Goal: Task Accomplishment & Management: Manage account settings

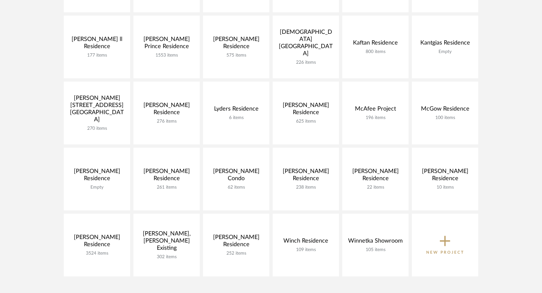
scroll to position [293, 0]
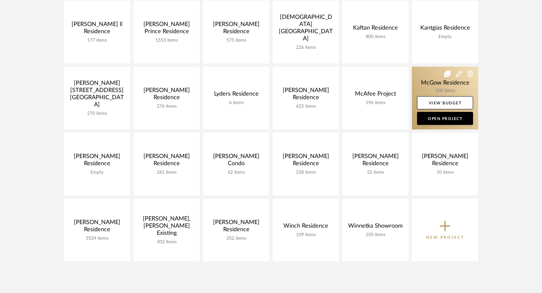
click at [434, 93] on link at bounding box center [445, 98] width 66 height 63
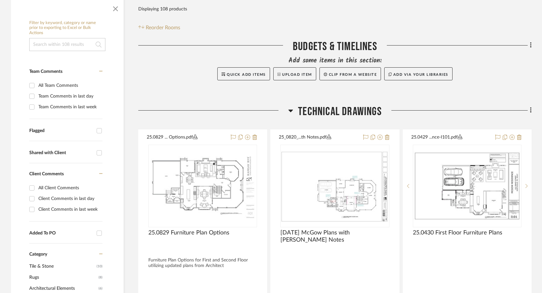
scroll to position [195, 0]
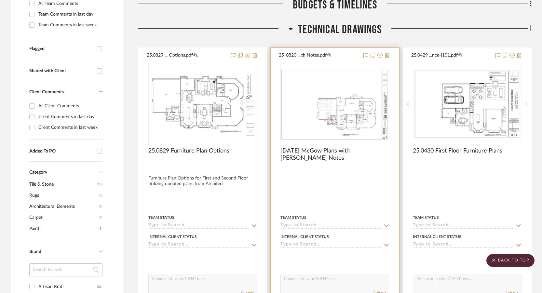
click at [374, 169] on div at bounding box center [335, 190] width 128 height 285
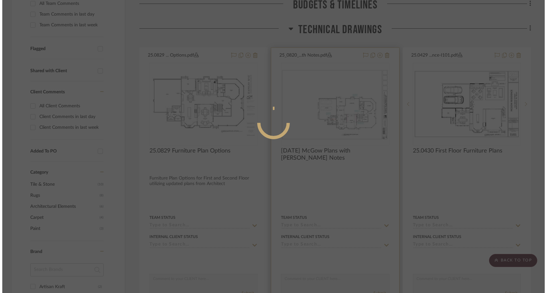
scroll to position [0, 0]
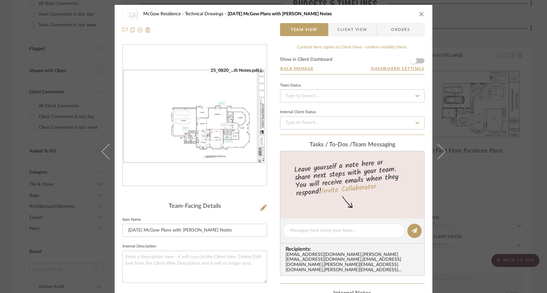
click at [135, 96] on img "0" at bounding box center [195, 116] width 144 height 96
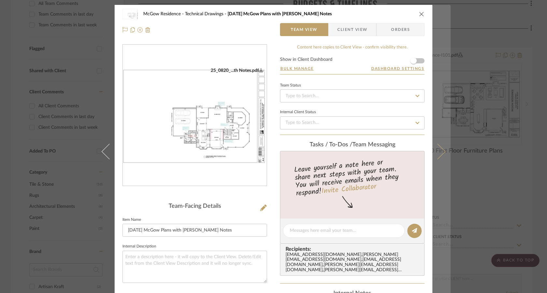
click at [440, 146] on button at bounding box center [441, 151] width 18 height 293
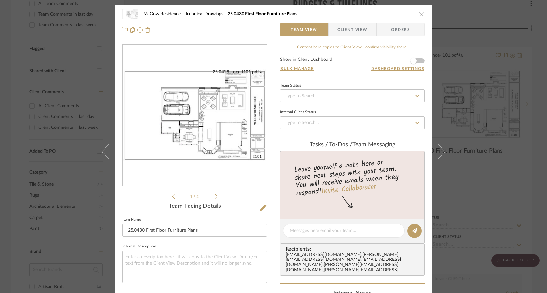
click at [183, 117] on img "0" at bounding box center [195, 115] width 144 height 93
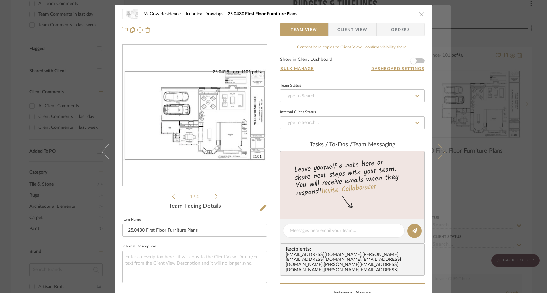
click at [441, 157] on button at bounding box center [441, 151] width 18 height 293
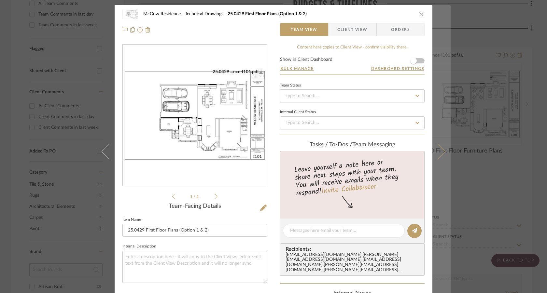
click at [441, 157] on button at bounding box center [441, 151] width 18 height 293
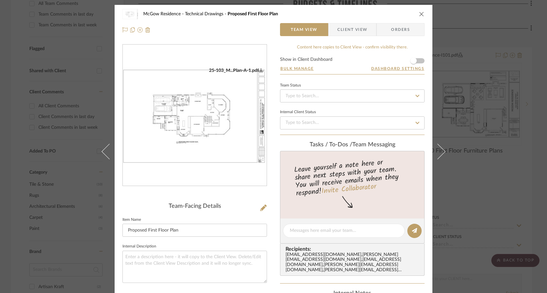
click at [190, 126] on img "0" at bounding box center [195, 116] width 144 height 96
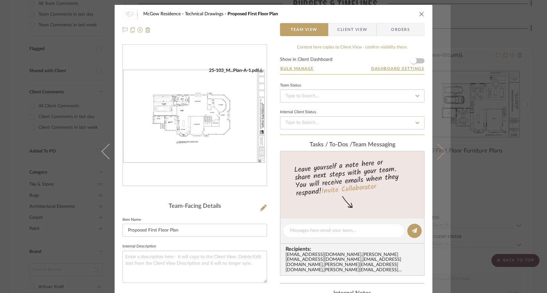
click at [432, 150] on icon at bounding box center [438, 152] width 16 height 16
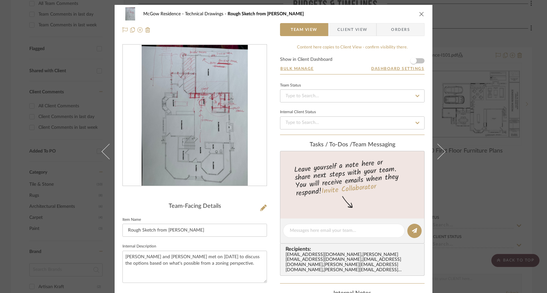
click at [433, 151] on icon at bounding box center [438, 152] width 16 height 16
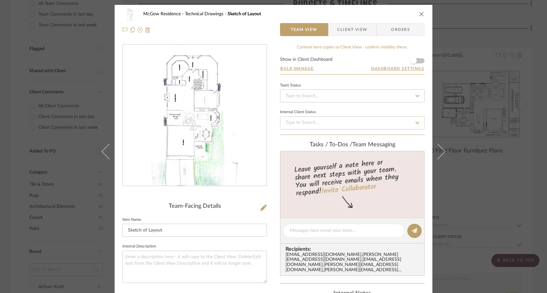
click at [433, 151] on icon at bounding box center [438, 152] width 16 height 16
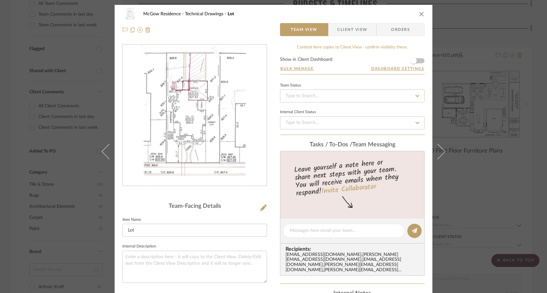
click at [433, 151] on icon at bounding box center [438, 152] width 16 height 16
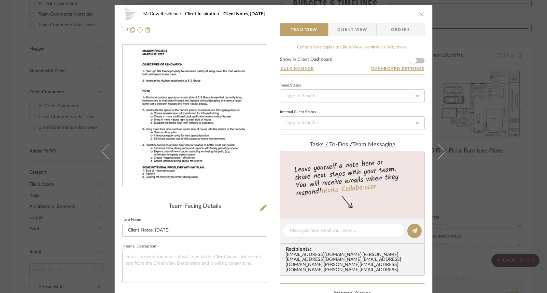
click at [433, 151] on icon at bounding box center [438, 152] width 16 height 16
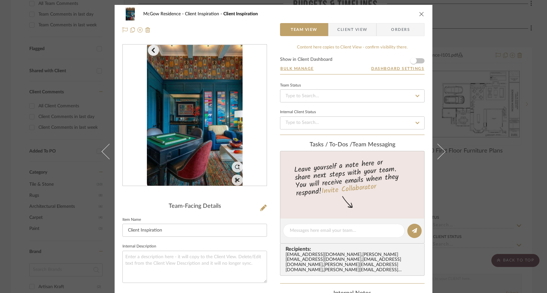
click at [433, 151] on icon at bounding box center [438, 152] width 16 height 16
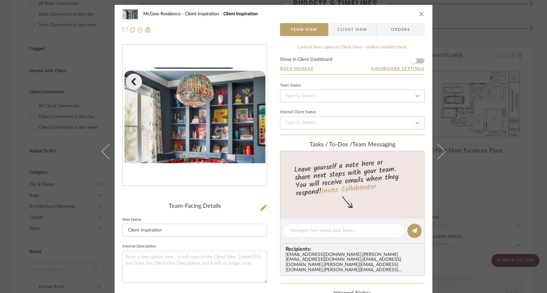
click at [433, 151] on icon at bounding box center [438, 152] width 16 height 16
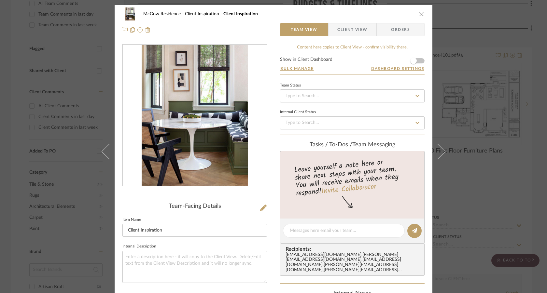
click at [433, 151] on icon at bounding box center [438, 152] width 16 height 16
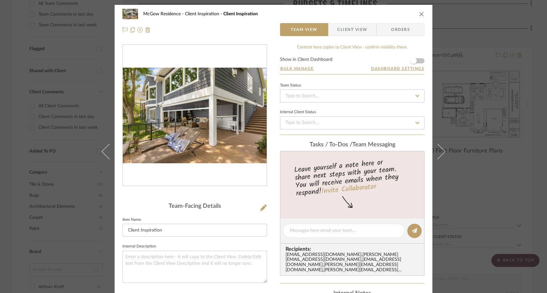
click at [433, 151] on icon at bounding box center [438, 152] width 16 height 16
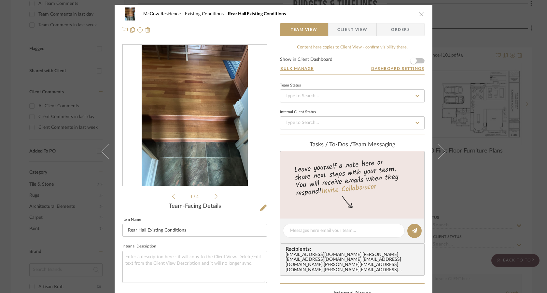
click at [518, 162] on div "McGow Residence Existing Conditions Rear Hall Existing Conditions Team View Cli…" at bounding box center [273, 146] width 547 height 293
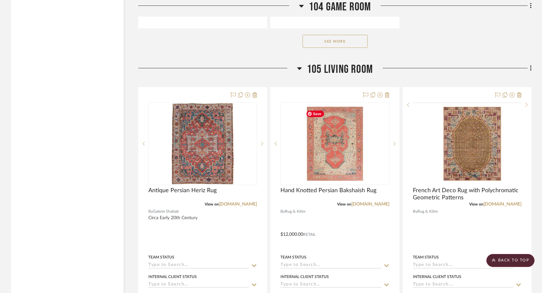
scroll to position [4915, 0]
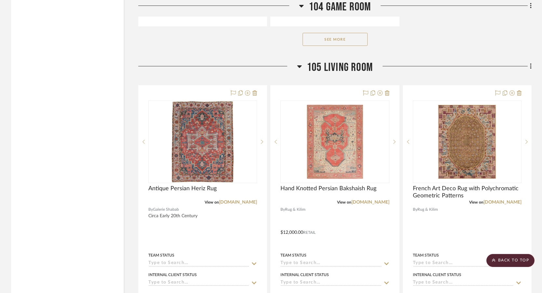
click at [530, 69] on icon at bounding box center [531, 66] width 2 height 7
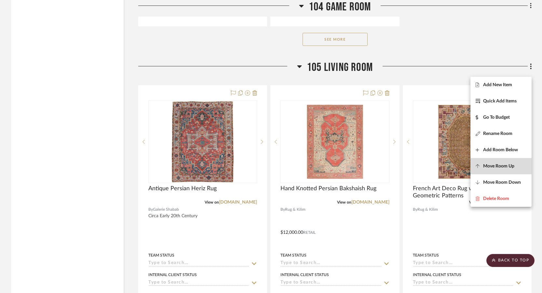
click at [507, 166] on span "Move Room Up" at bounding box center [498, 166] width 31 height 6
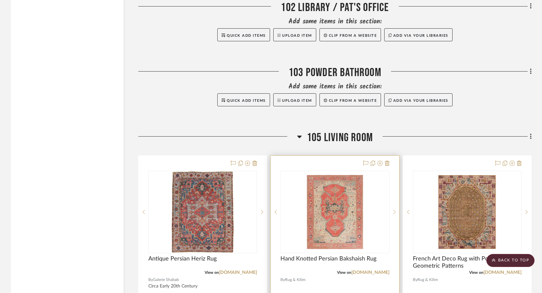
scroll to position [3891, 0]
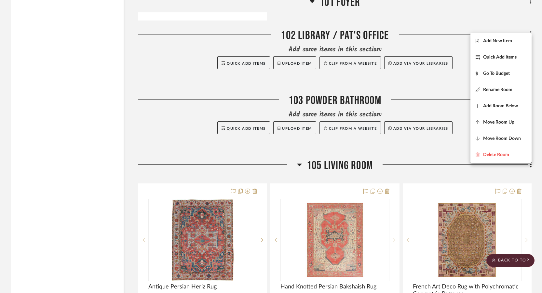
click at [529, 167] on div at bounding box center [271, 146] width 542 height 293
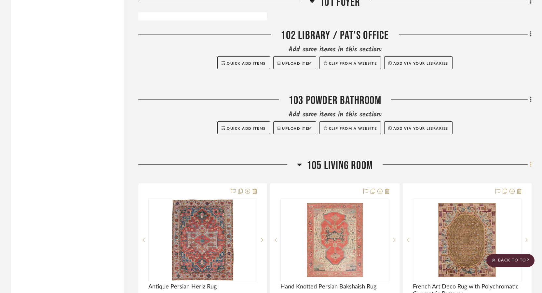
click at [531, 168] on icon at bounding box center [531, 164] width 2 height 7
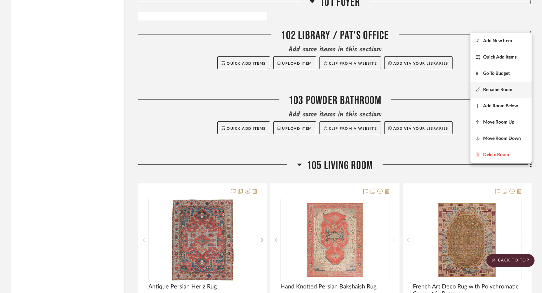
click at [498, 93] on button "Rename Room" at bounding box center [501, 90] width 61 height 16
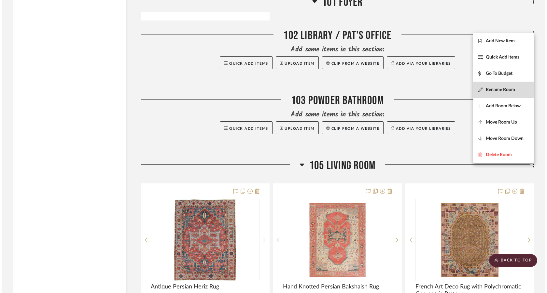
scroll to position [0, 0]
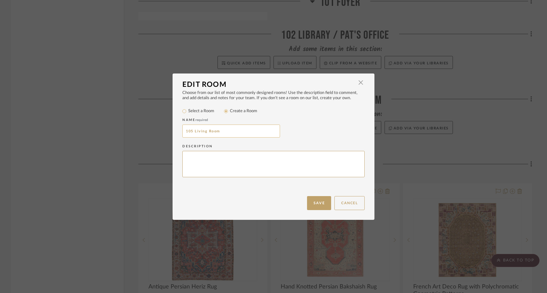
click at [189, 133] on input "105 Living Room" at bounding box center [231, 131] width 98 height 13
click at [191, 132] on input "105 Living Room" at bounding box center [231, 131] width 98 height 13
type input "104 Living Room"
click at [320, 205] on button "Save" at bounding box center [319, 203] width 24 height 14
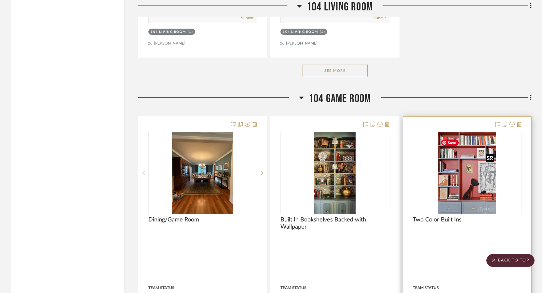
scroll to position [4932, 0]
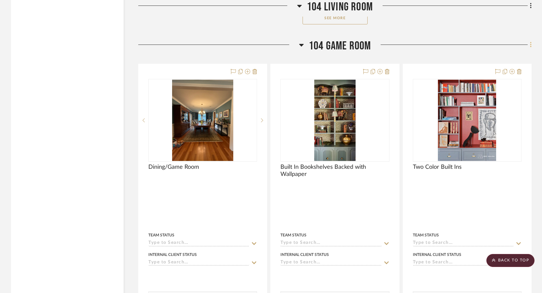
click at [531, 48] on icon at bounding box center [531, 44] width 2 height 7
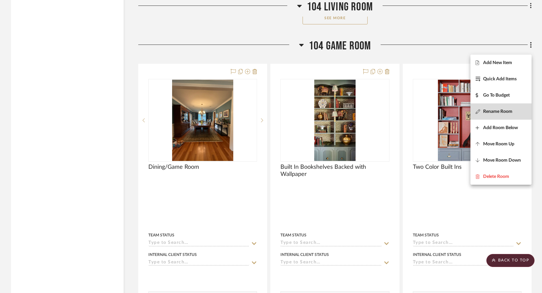
click at [490, 111] on span "Rename Room" at bounding box center [497, 112] width 29 height 6
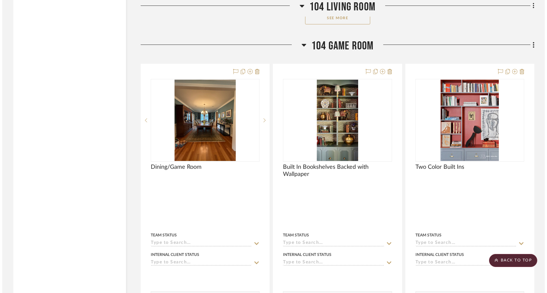
scroll to position [0, 0]
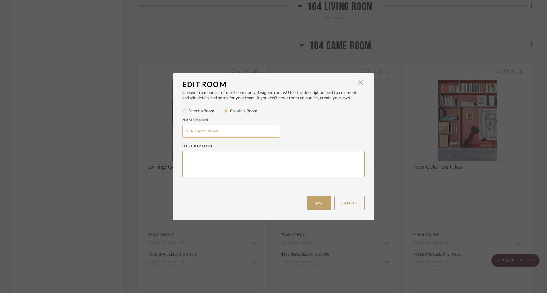
click at [189, 130] on input "104 Game Room" at bounding box center [231, 131] width 98 height 13
type input "105 Game Room"
click at [314, 202] on button "Save" at bounding box center [319, 203] width 24 height 14
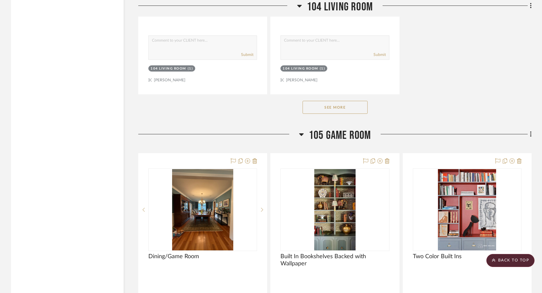
scroll to position [4835, 0]
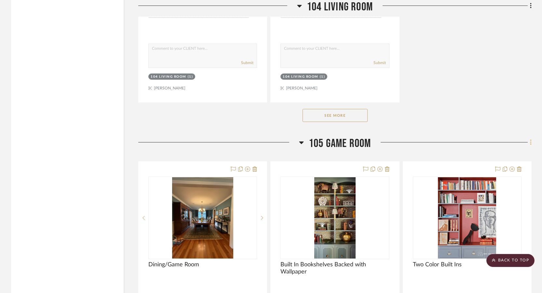
click at [531, 145] on icon at bounding box center [530, 143] width 1 height 6
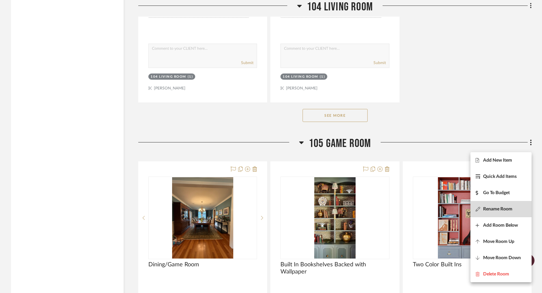
click at [498, 210] on span "Rename Room" at bounding box center [497, 210] width 29 height 6
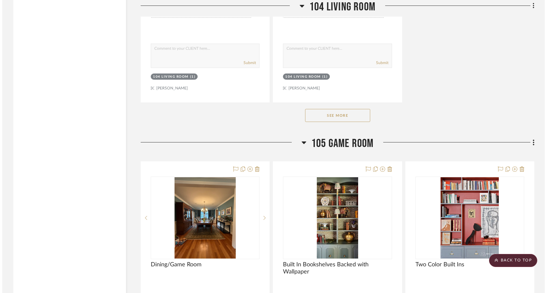
scroll to position [0, 0]
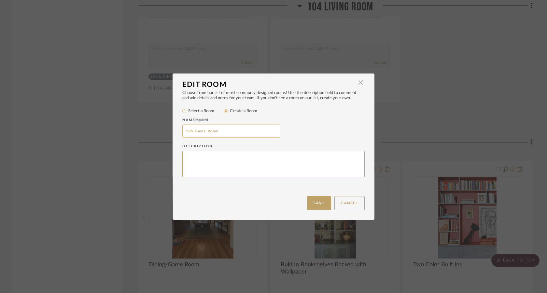
click at [189, 131] on input "105 Game Room" at bounding box center [231, 131] width 98 height 13
type input "106 Game Room"
click at [311, 204] on button "Save" at bounding box center [319, 203] width 24 height 14
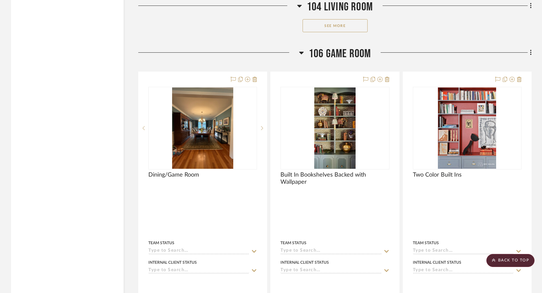
scroll to position [4900, 0]
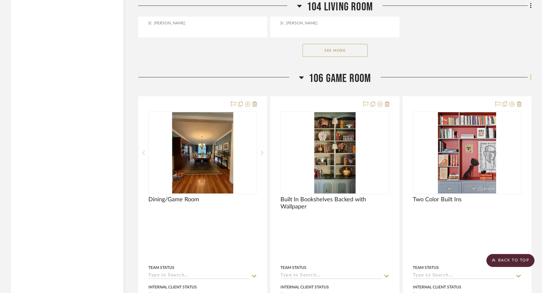
click at [531, 81] on icon at bounding box center [531, 77] width 2 height 7
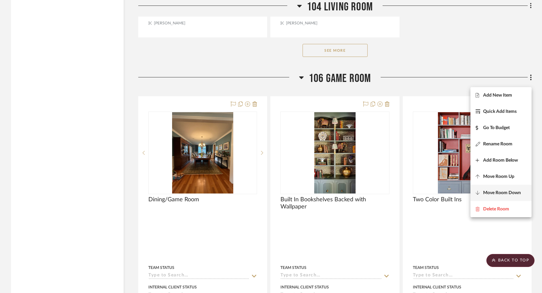
click at [501, 189] on button "Move Room Down" at bounding box center [501, 193] width 61 height 16
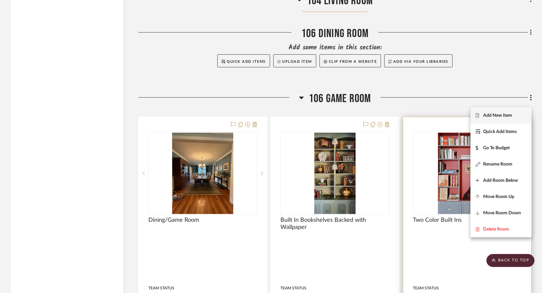
scroll to position [4943, 0]
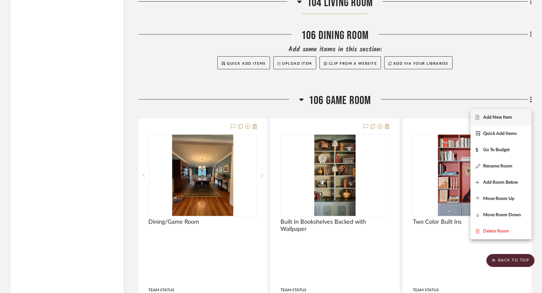
click at [531, 38] on div at bounding box center [271, 146] width 542 height 293
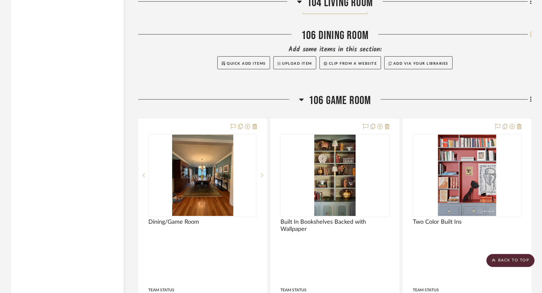
click at [531, 38] on icon at bounding box center [531, 34] width 2 height 7
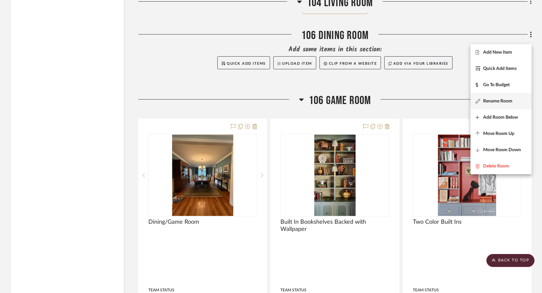
click at [505, 104] on button "Rename Room" at bounding box center [501, 101] width 61 height 16
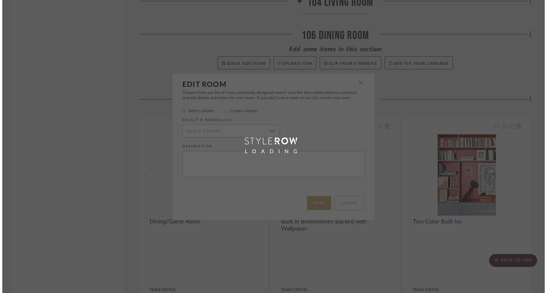
scroll to position [0, 0]
radio input "false"
radio input "true"
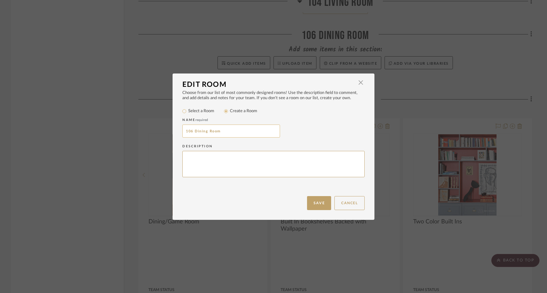
click at [191, 131] on input "106 Dining Room" at bounding box center [231, 131] width 98 height 13
type input "105 Dining Room"
click at [319, 200] on button "Save" at bounding box center [319, 203] width 24 height 14
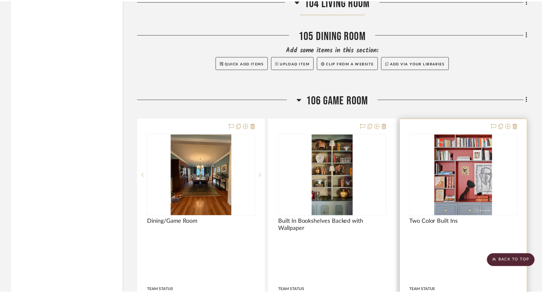
scroll to position [4943, 0]
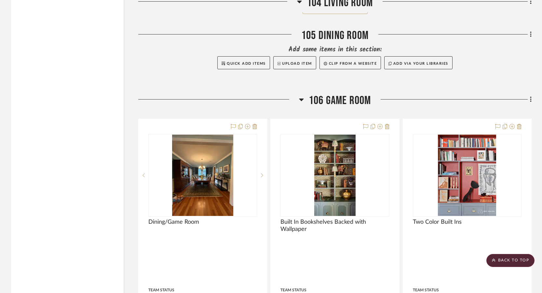
click at [459, 86] on div at bounding box center [334, 77] width 393 height 16
click at [531, 103] on icon at bounding box center [530, 100] width 1 height 6
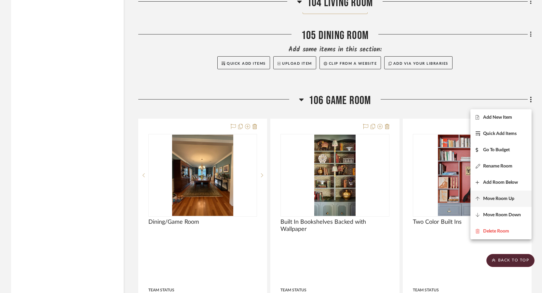
click at [518, 200] on span "Move Room Up" at bounding box center [501, 199] width 51 height 6
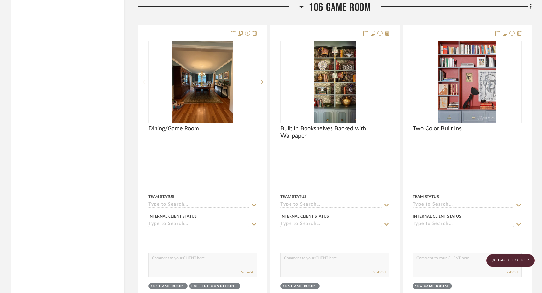
scroll to position [4975, 0]
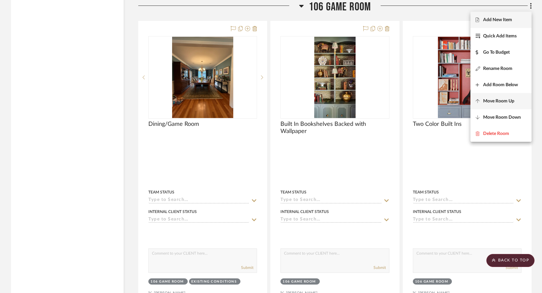
click at [505, 99] on span "Move Room Up" at bounding box center [498, 102] width 31 height 6
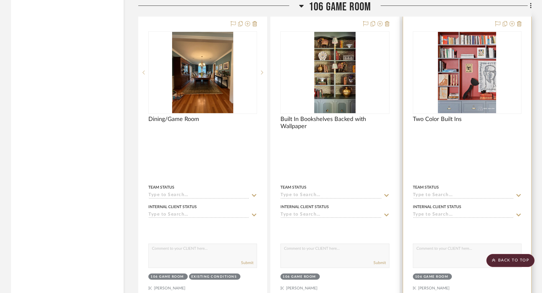
scroll to position [4053, 0]
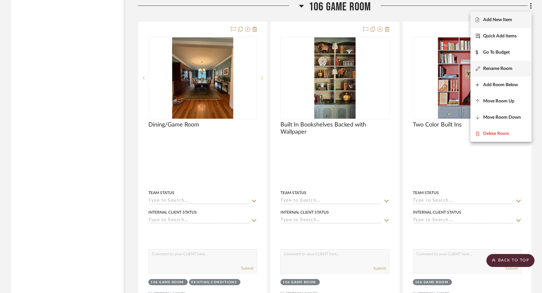
click at [495, 69] on span "Rename Room" at bounding box center [497, 69] width 29 height 6
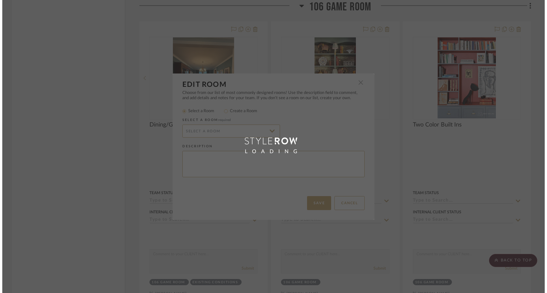
scroll to position [0, 0]
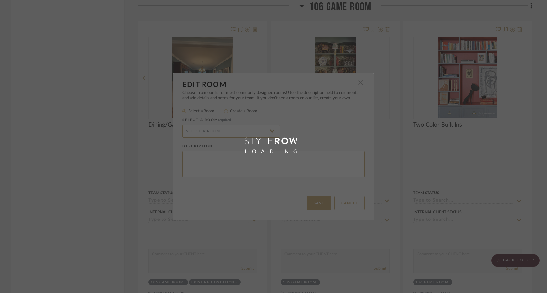
radio input "false"
radio input "true"
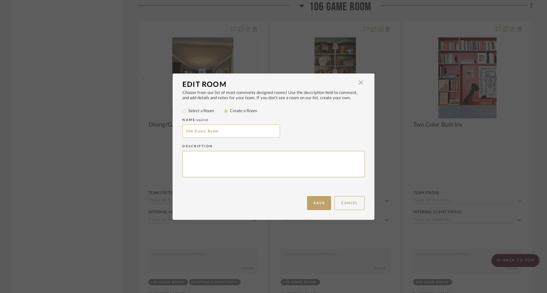
click at [191, 131] on input "106 Game Room" at bounding box center [231, 131] width 98 height 13
type input "104 Game Room"
click at [315, 203] on button "Save" at bounding box center [319, 203] width 24 height 14
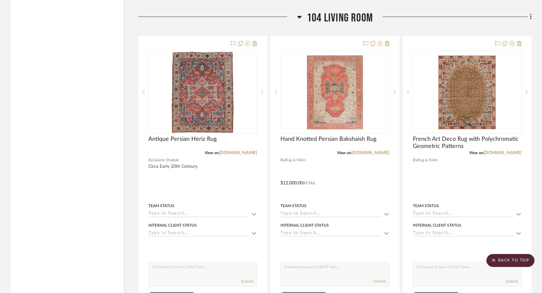
scroll to position [4899, 0]
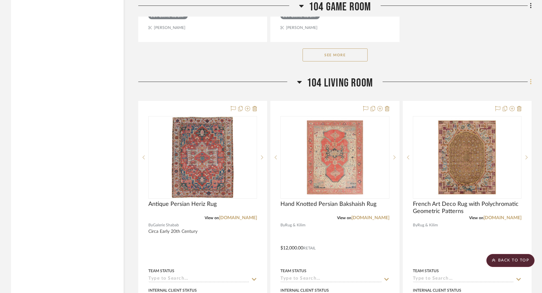
click at [529, 85] on fa-icon at bounding box center [530, 82] width 4 height 11
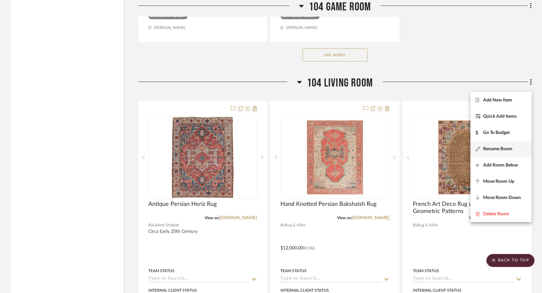
click at [484, 146] on span "Rename Room" at bounding box center [497, 149] width 29 height 6
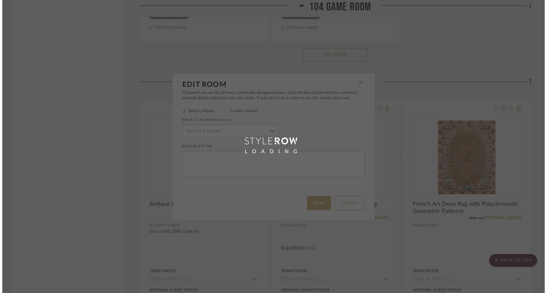
scroll to position [0, 0]
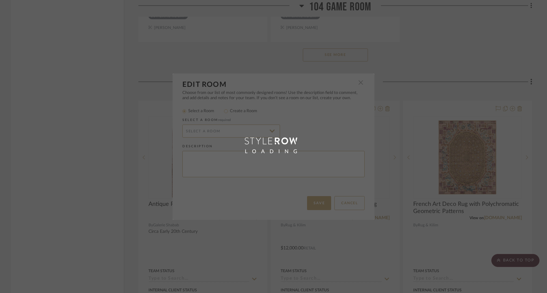
radio input "false"
radio input "true"
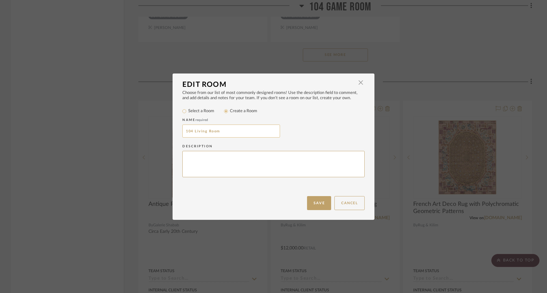
click at [191, 131] on input "104 Living Room" at bounding box center [231, 131] width 98 height 13
type input "105 Living Room"
click at [321, 202] on button "Save" at bounding box center [319, 203] width 24 height 14
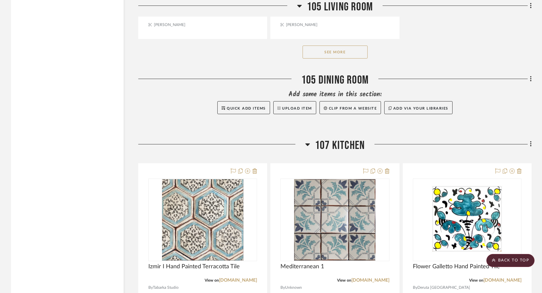
scroll to position [5810, 0]
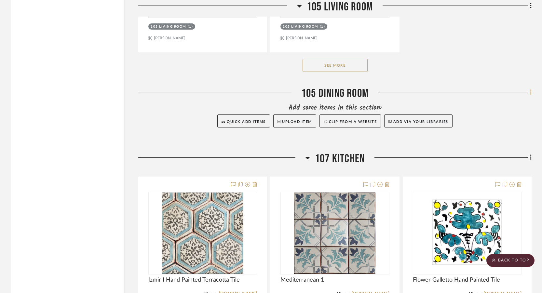
click at [529, 98] on fa-icon at bounding box center [530, 93] width 4 height 11
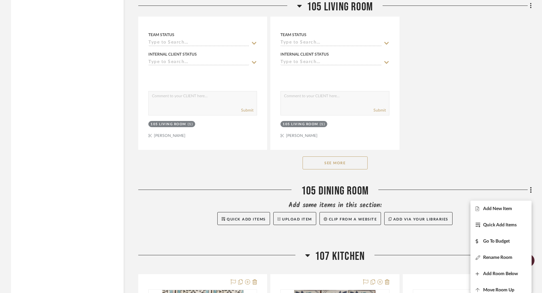
scroll to position [5778, 0]
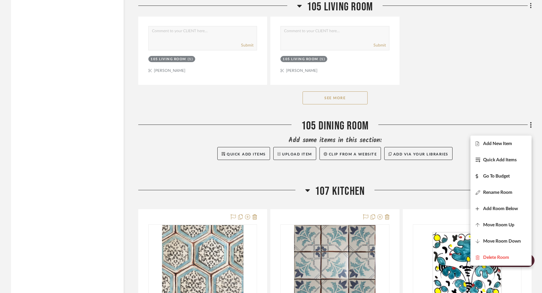
click at [531, 6] on div at bounding box center [271, 146] width 542 height 293
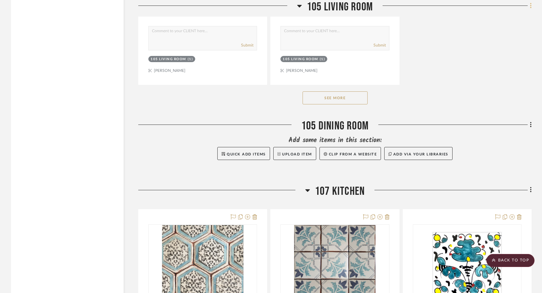
click at [531, 8] on icon at bounding box center [530, 6] width 1 height 6
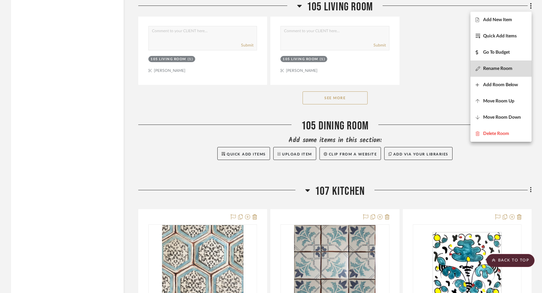
click at [499, 69] on span "Rename Room" at bounding box center [497, 69] width 29 height 6
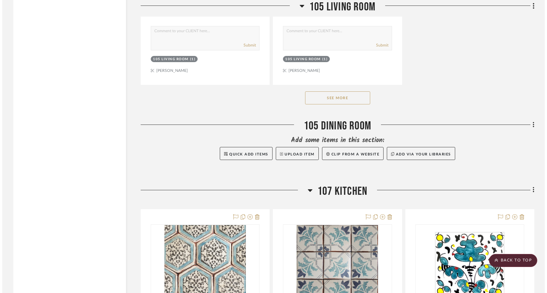
scroll to position [0, 0]
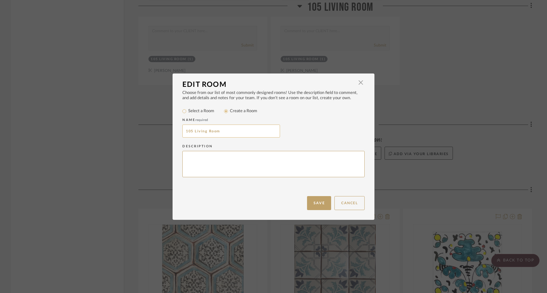
click at [190, 130] on input "105 Living Room" at bounding box center [231, 131] width 98 height 13
type input "104 Living Room"
click at [320, 197] on button "Save" at bounding box center [319, 203] width 24 height 14
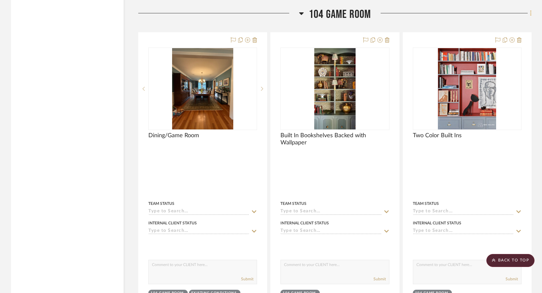
scroll to position [4020, 0]
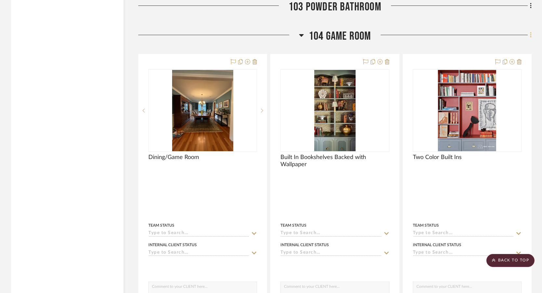
click at [531, 37] on icon at bounding box center [531, 35] width 2 height 7
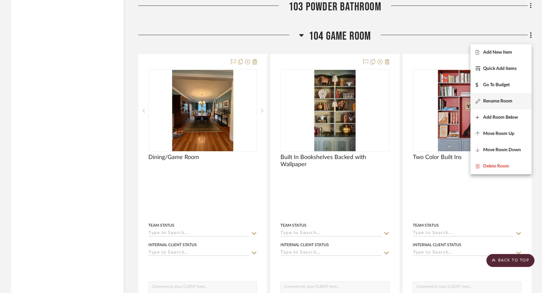
click at [493, 99] on span "Rename Room" at bounding box center [497, 101] width 29 height 6
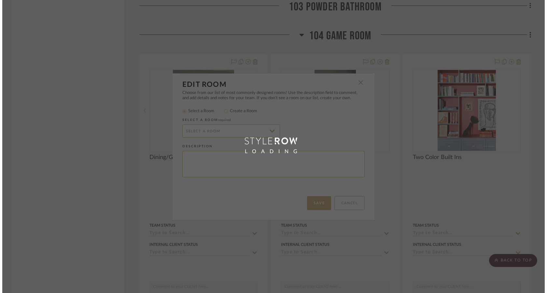
scroll to position [0, 0]
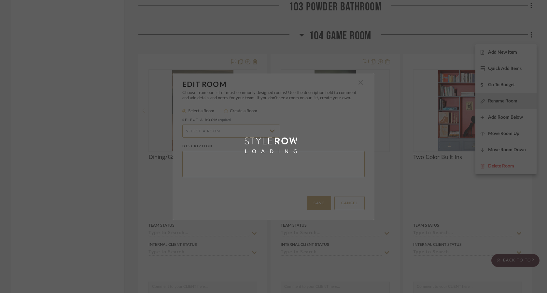
radio input "false"
radio input "true"
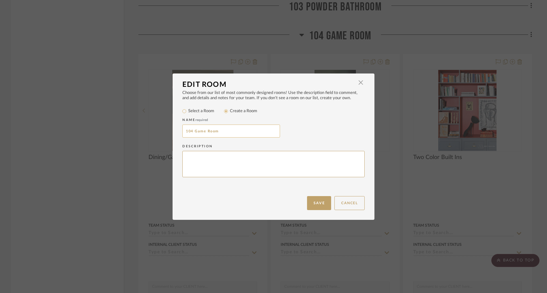
click at [188, 130] on input "104 Game Room" at bounding box center [231, 131] width 98 height 13
type input "106 Game Room"
click at [314, 204] on button "Save" at bounding box center [319, 203] width 24 height 14
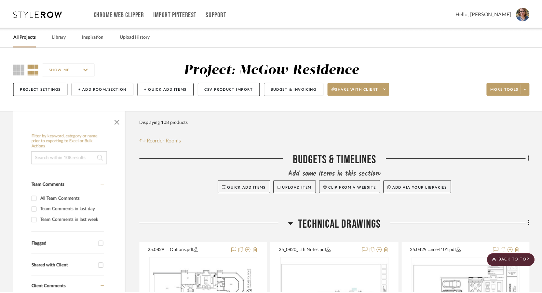
scroll to position [4020, 0]
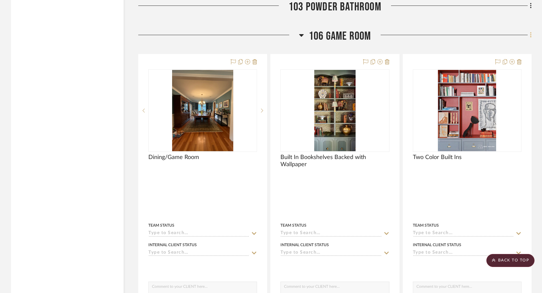
click at [529, 41] on fa-icon at bounding box center [530, 35] width 4 height 11
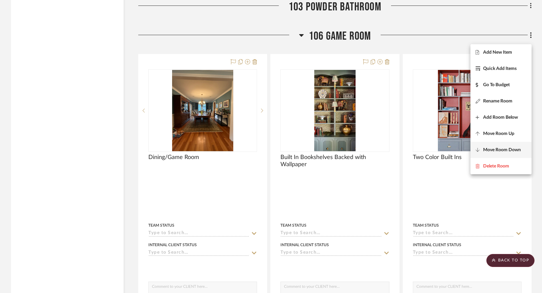
click at [504, 148] on span "Move Room Down" at bounding box center [502, 150] width 38 height 6
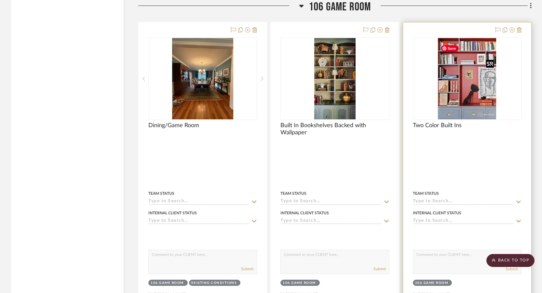
scroll to position [4975, 0]
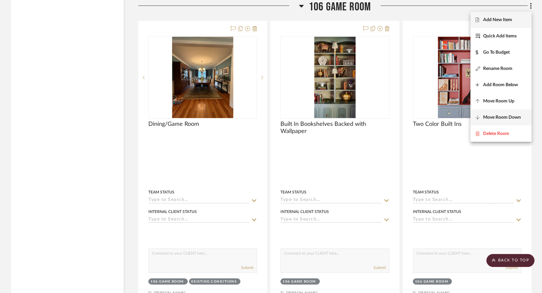
click at [495, 116] on span "Move Room Down" at bounding box center [502, 118] width 38 height 6
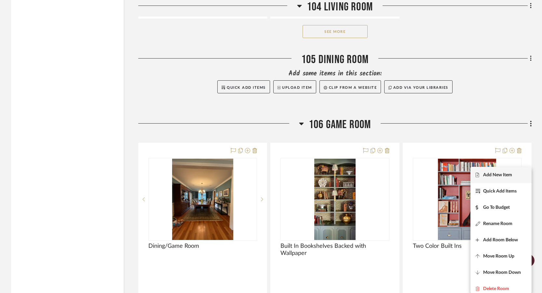
scroll to position [4878, 0]
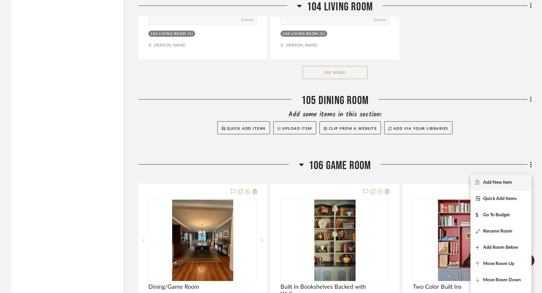
click at [72, 105] on div at bounding box center [271, 146] width 542 height 293
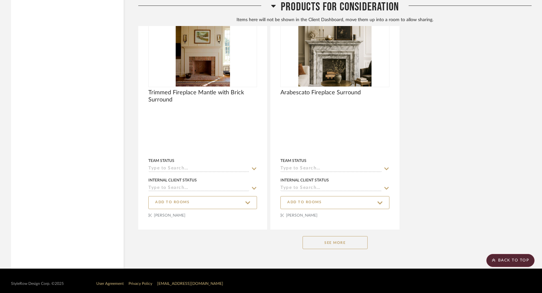
scroll to position [8976, 0]
